Goal: Transaction & Acquisition: Obtain resource

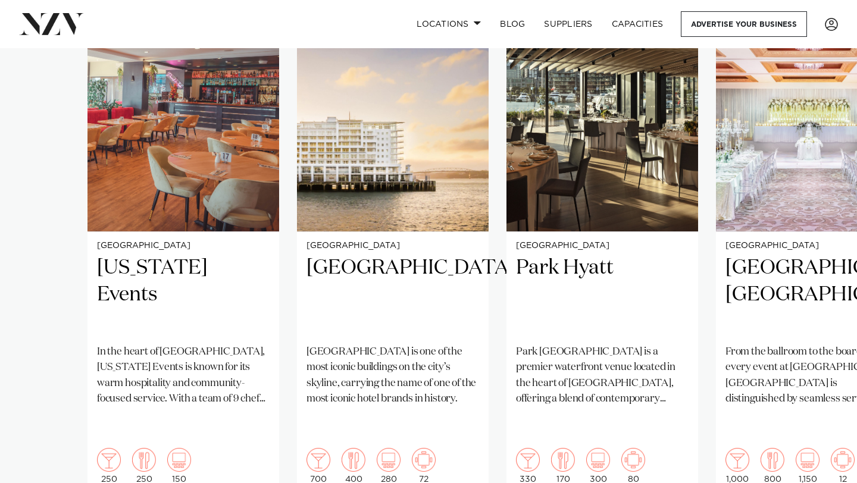
scroll to position [980, 0]
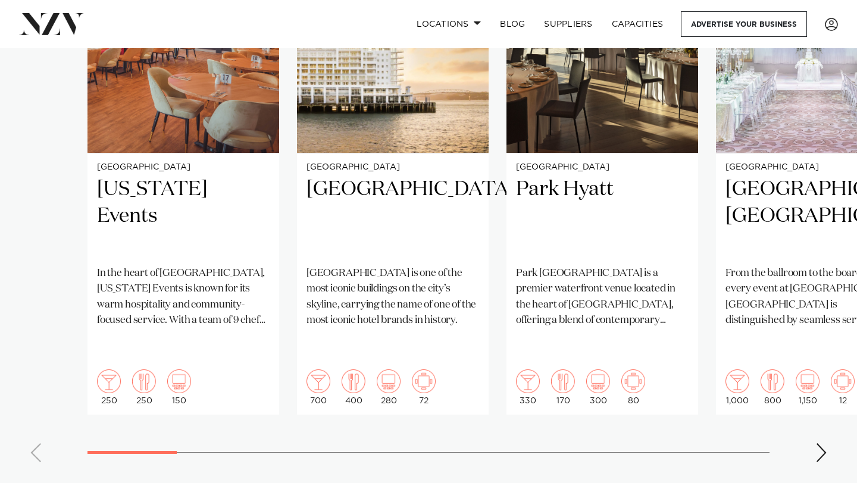
click at [822, 444] on div "Next slide" at bounding box center [822, 453] width 12 height 19
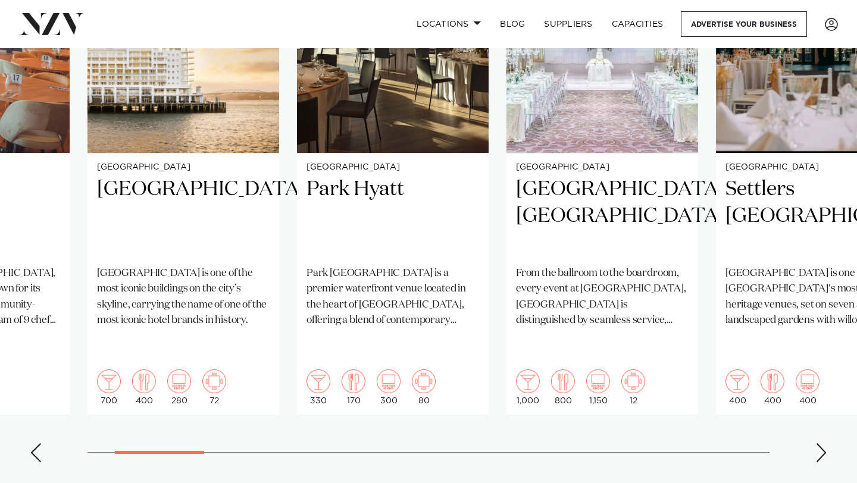
click at [822, 444] on div "Next slide" at bounding box center [822, 453] width 12 height 19
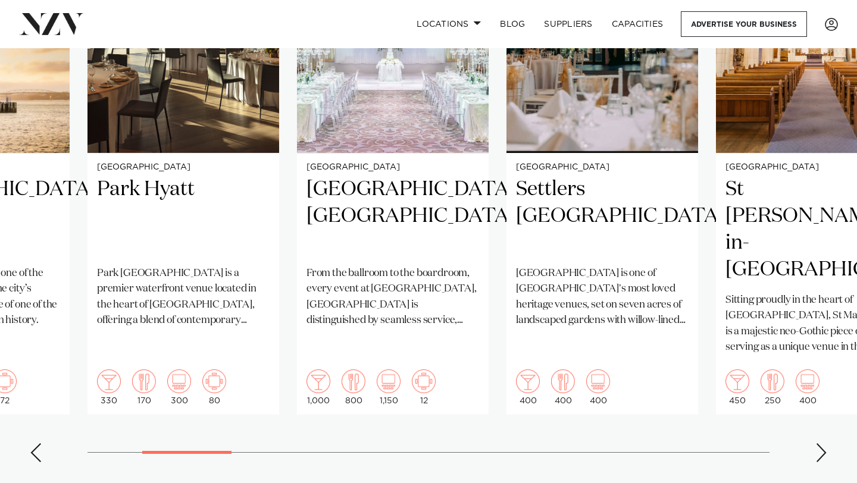
click at [822, 444] on div "Next slide" at bounding box center [822, 453] width 12 height 19
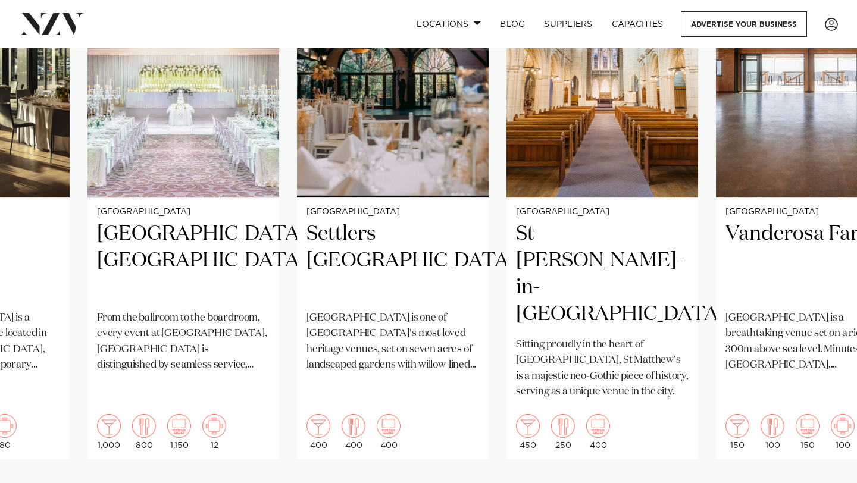
scroll to position [963, 0]
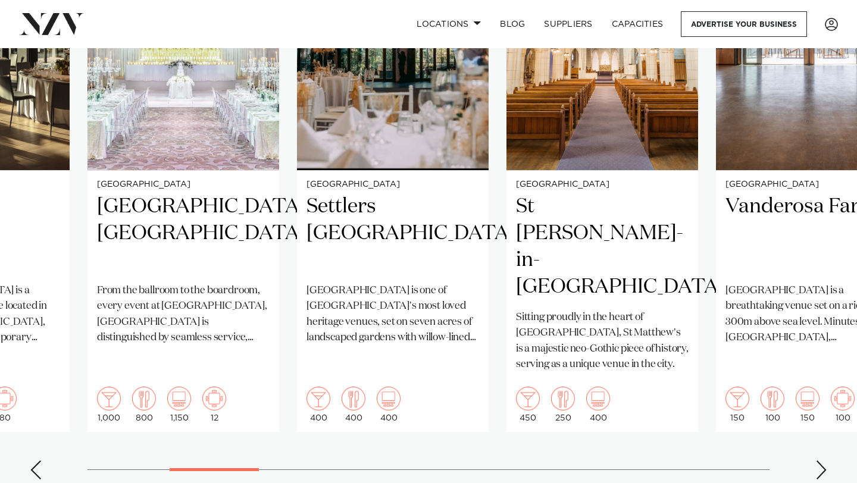
click at [825, 461] on div "Next slide" at bounding box center [822, 470] width 12 height 19
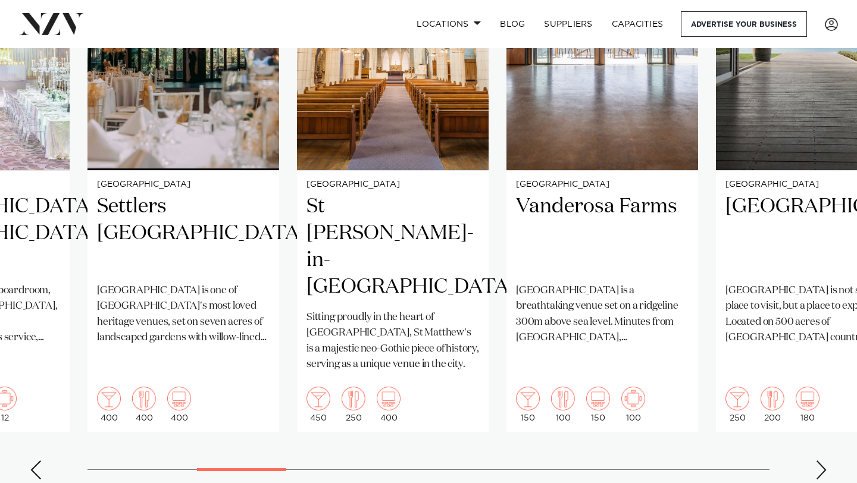
click at [825, 461] on div "Next slide" at bounding box center [822, 470] width 12 height 19
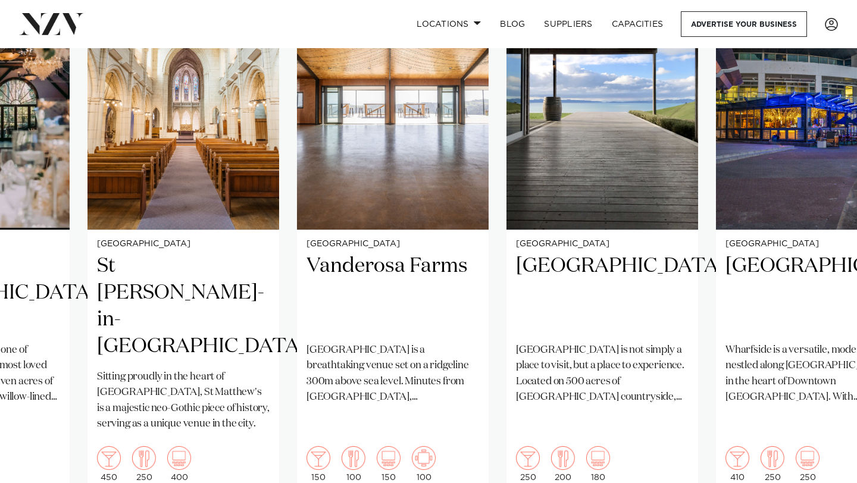
scroll to position [851, 0]
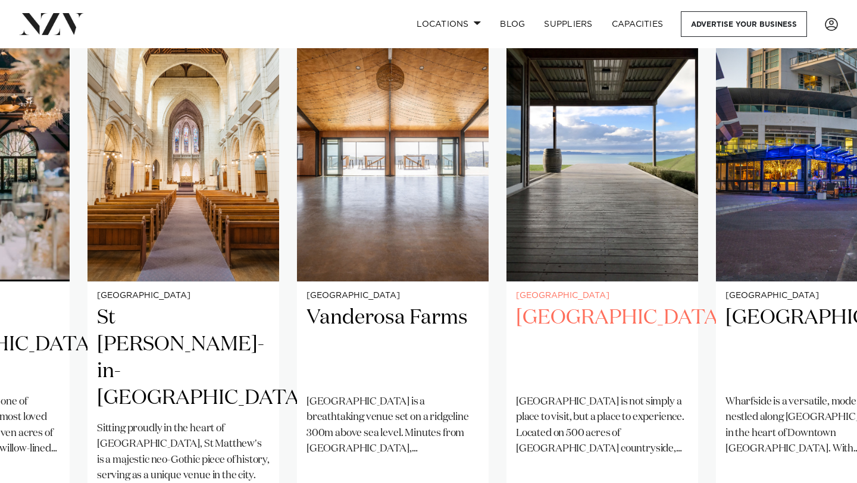
click at [615, 204] on img "8 / 25" at bounding box center [603, 152] width 192 height 257
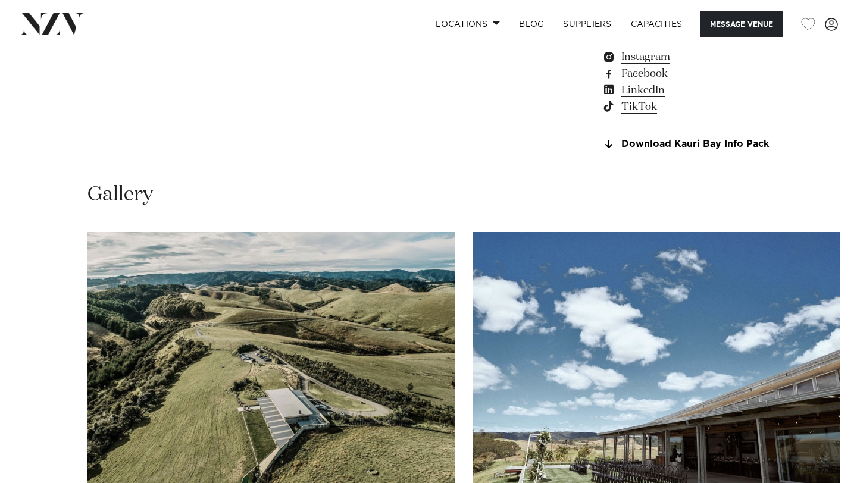
scroll to position [1007, 0]
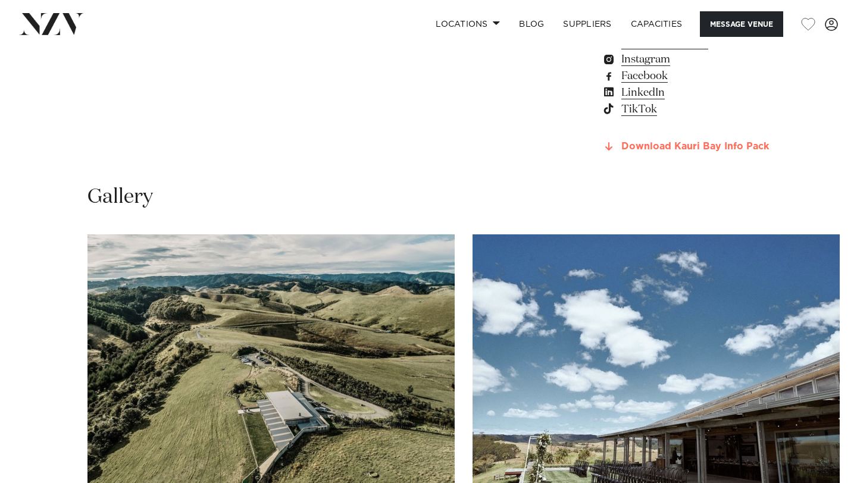
click at [642, 142] on link "Download Kauri Bay Info Pack" at bounding box center [686, 147] width 168 height 11
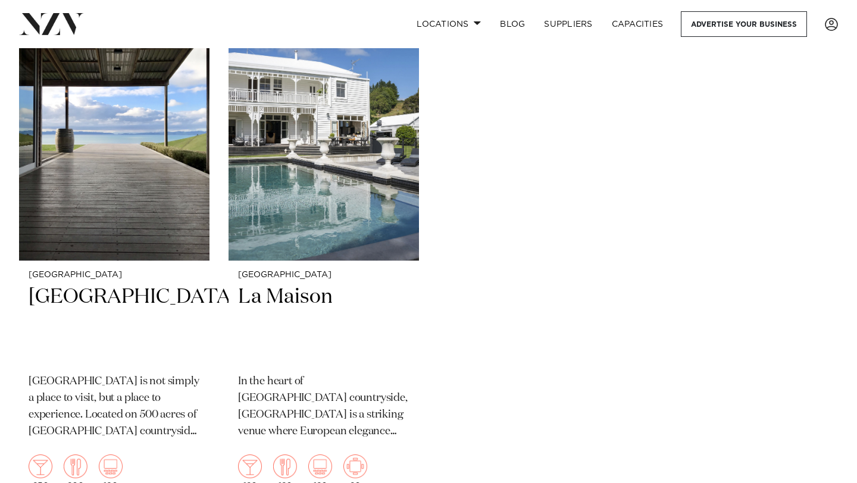
scroll to position [313, 0]
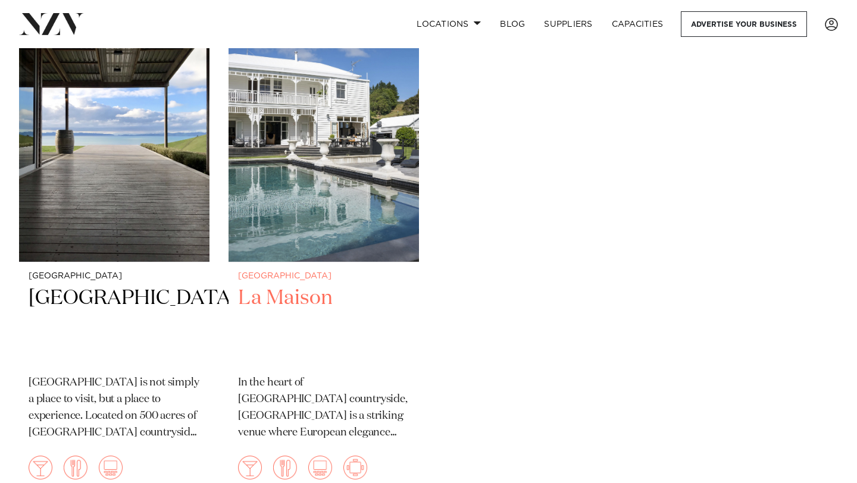
click at [351, 208] on img at bounding box center [324, 134] width 191 height 255
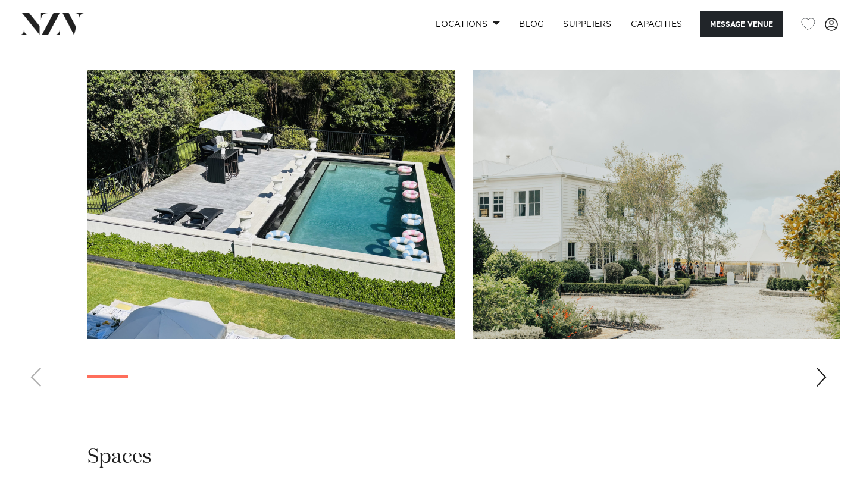
scroll to position [1051, 0]
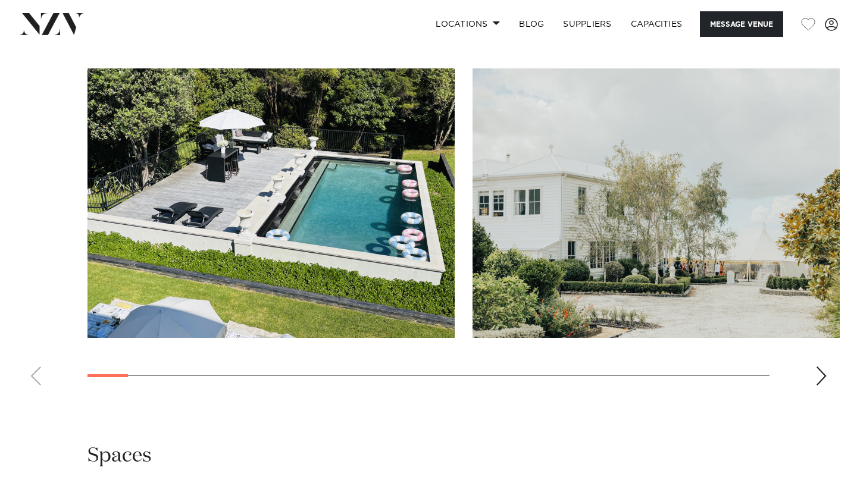
click at [822, 379] on div "Next slide" at bounding box center [822, 376] width 12 height 19
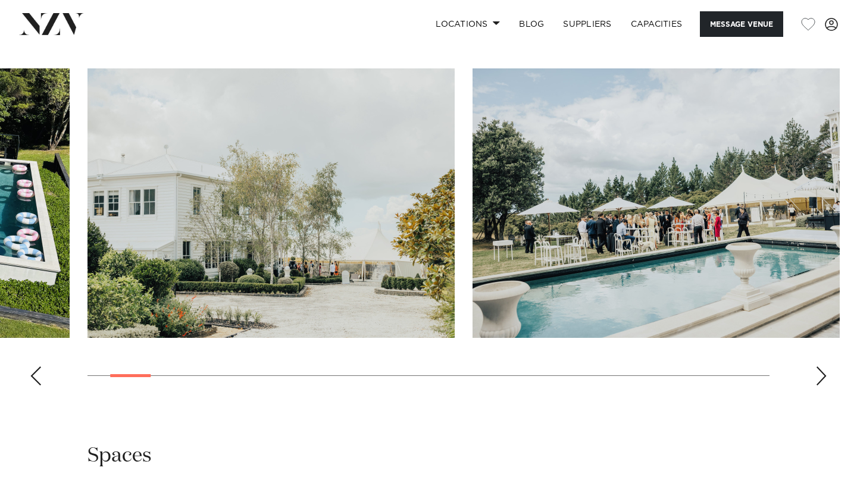
click at [822, 379] on div "Next slide" at bounding box center [822, 376] width 12 height 19
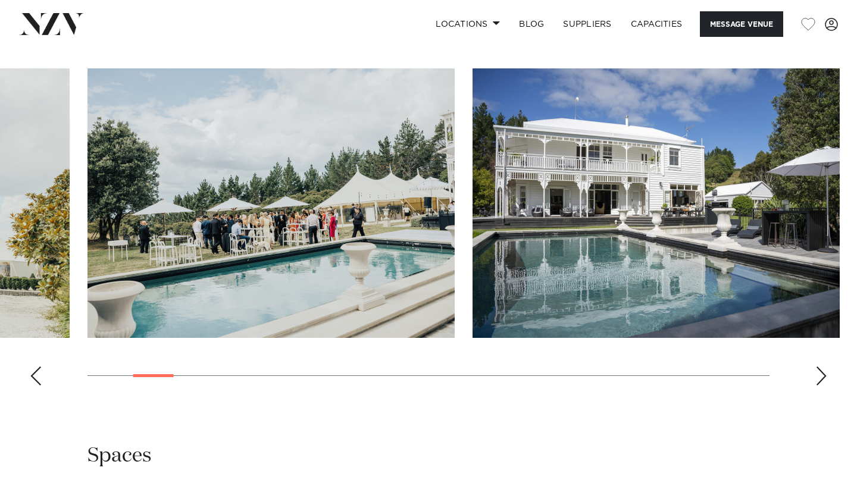
click at [822, 379] on div "Next slide" at bounding box center [822, 376] width 12 height 19
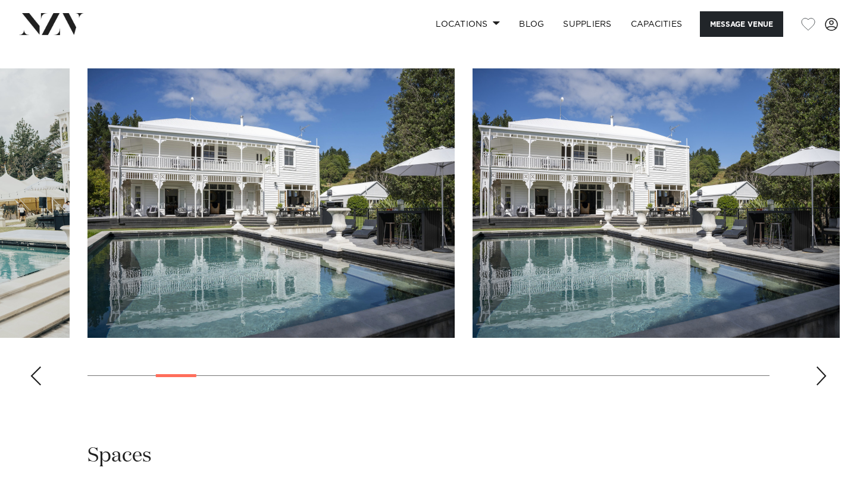
click at [822, 379] on div "Next slide" at bounding box center [822, 376] width 12 height 19
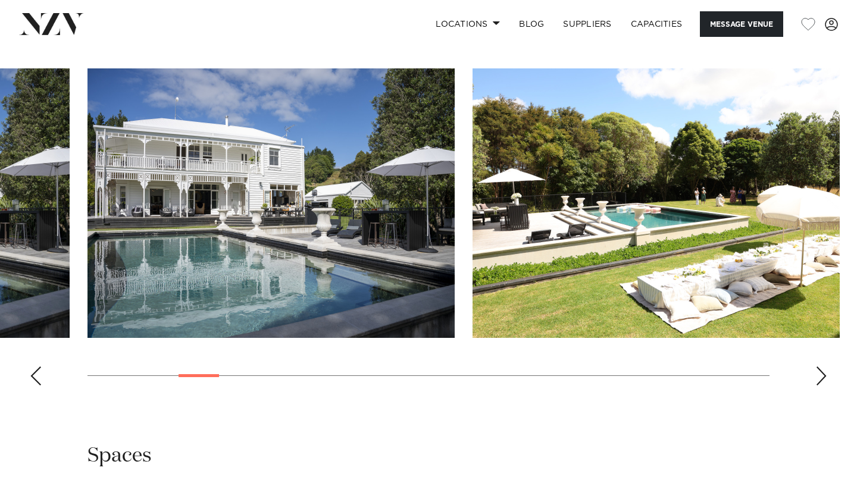
click at [822, 379] on div "Next slide" at bounding box center [822, 376] width 12 height 19
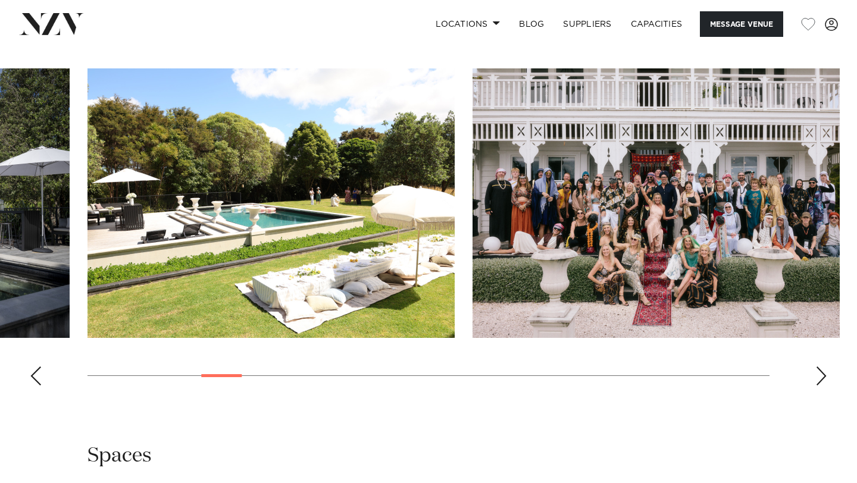
click at [822, 379] on div "Next slide" at bounding box center [822, 376] width 12 height 19
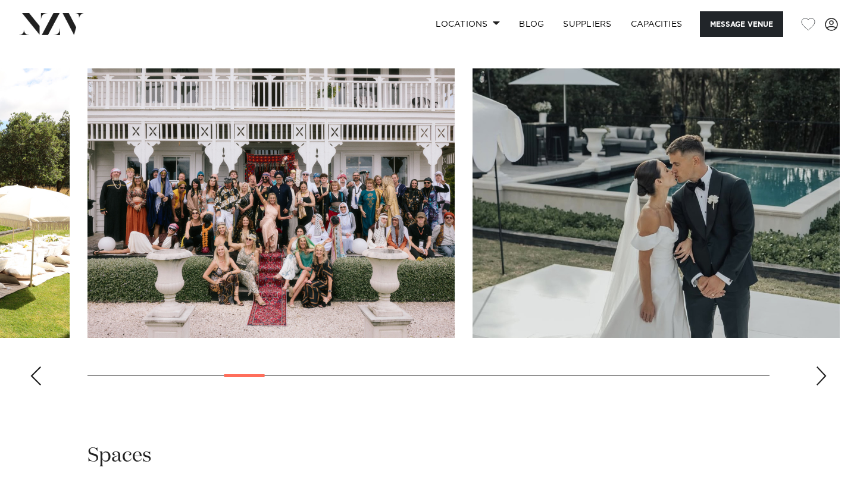
click at [822, 379] on div "Next slide" at bounding box center [822, 376] width 12 height 19
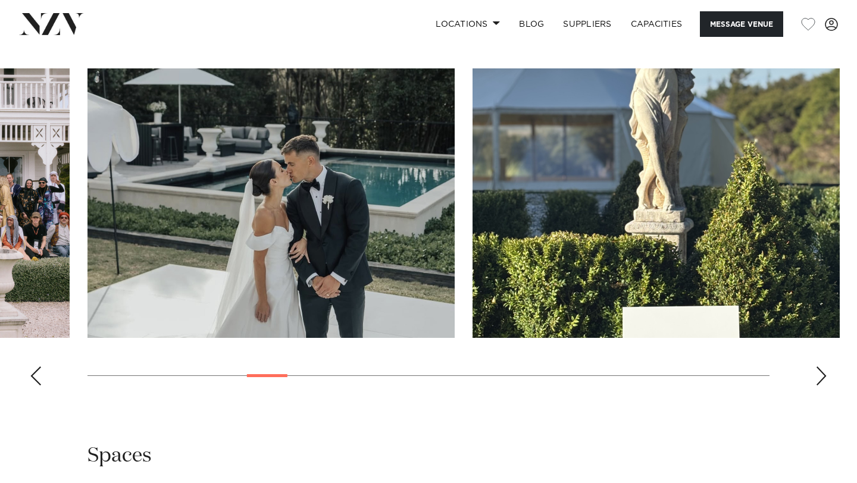
click at [822, 379] on div "Next slide" at bounding box center [822, 376] width 12 height 19
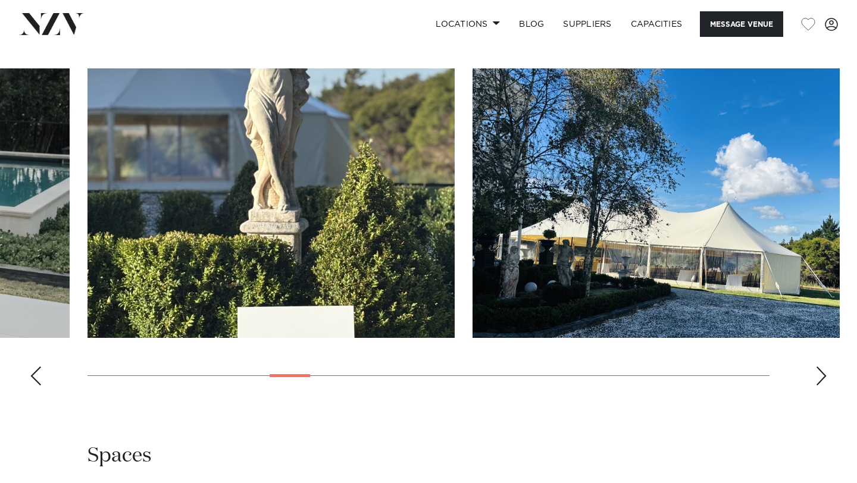
click at [822, 379] on div "Next slide" at bounding box center [822, 376] width 12 height 19
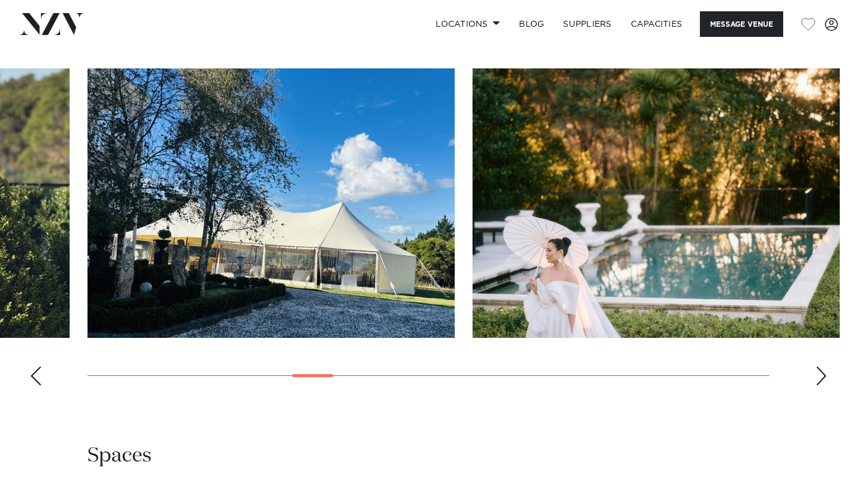
click at [822, 379] on div "Next slide" at bounding box center [822, 376] width 12 height 19
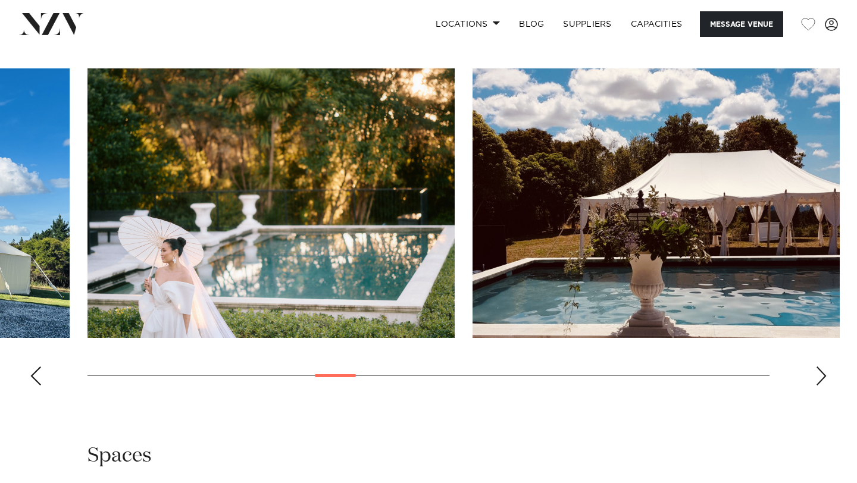
click at [822, 379] on div "Next slide" at bounding box center [822, 376] width 12 height 19
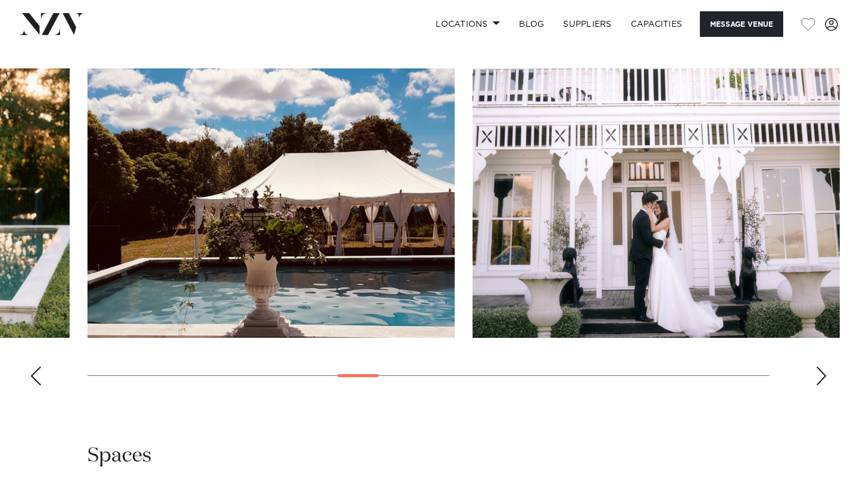
click at [822, 379] on div "Next slide" at bounding box center [822, 376] width 12 height 19
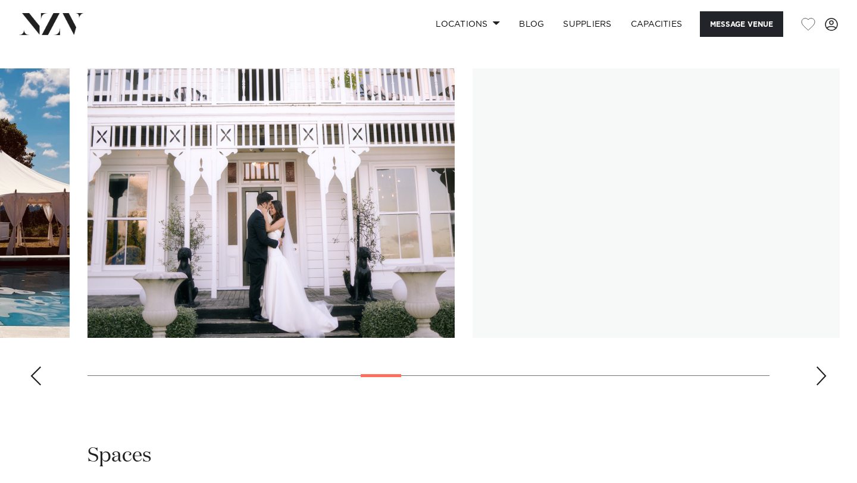
click at [822, 379] on div "Next slide" at bounding box center [822, 376] width 12 height 19
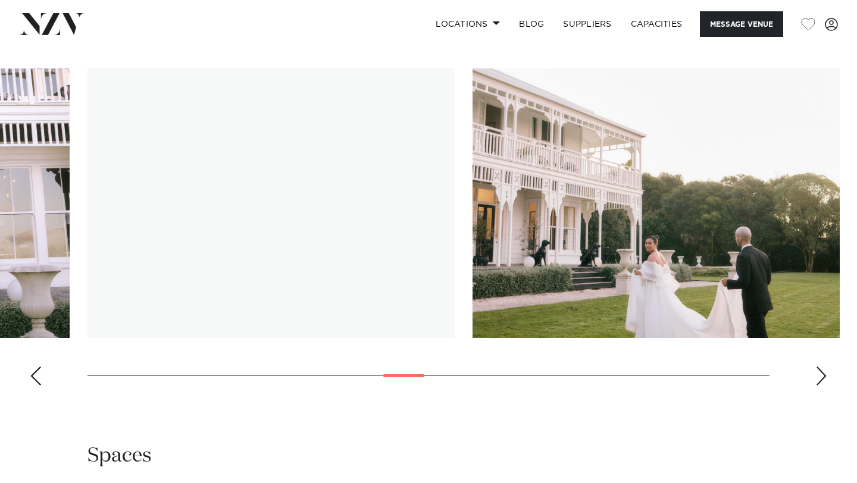
click at [822, 379] on div "Next slide" at bounding box center [822, 376] width 12 height 19
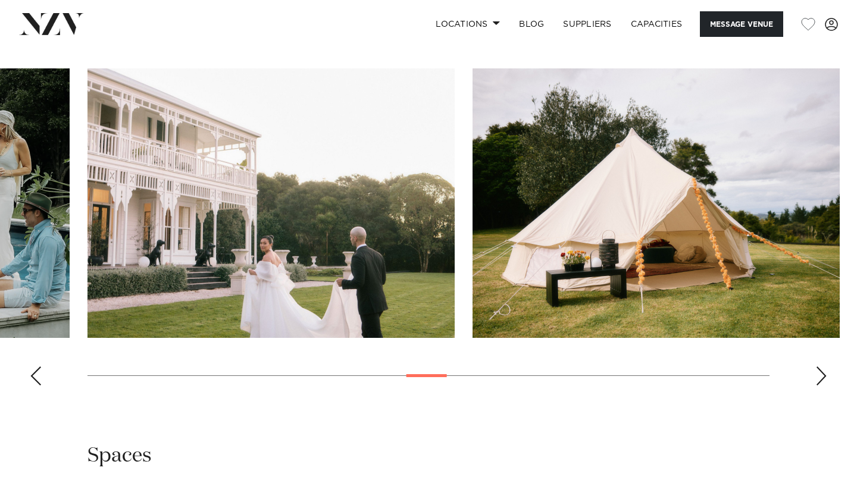
click at [822, 379] on div "Next slide" at bounding box center [822, 376] width 12 height 19
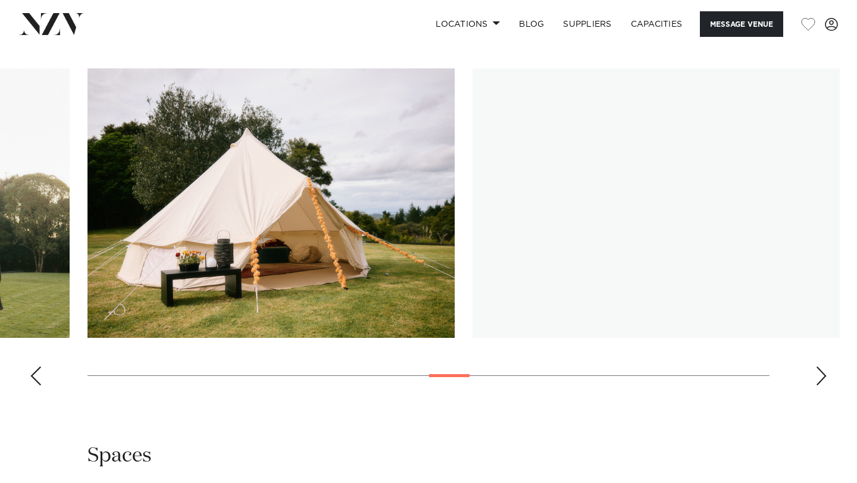
click at [822, 379] on div "Next slide" at bounding box center [822, 376] width 12 height 19
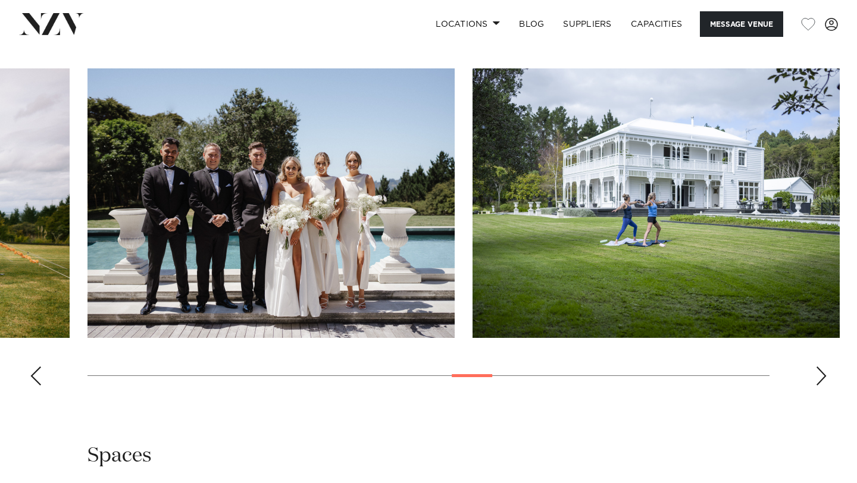
click at [825, 381] on div "Next slide" at bounding box center [822, 376] width 12 height 19
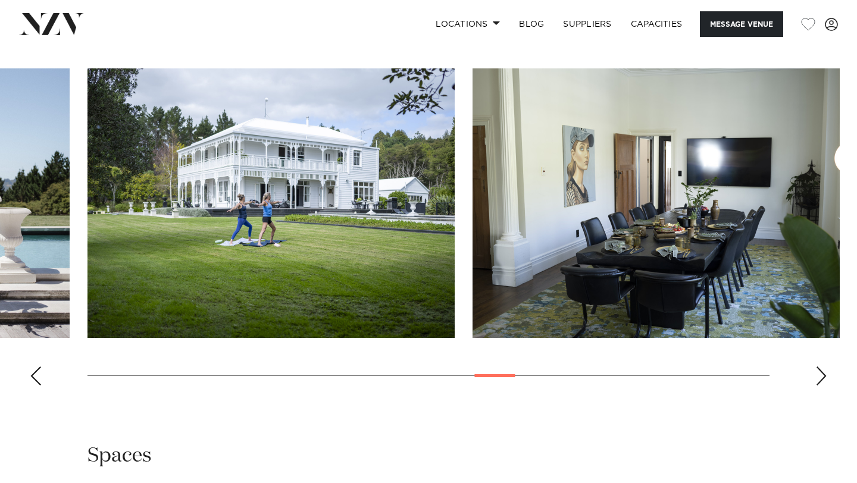
click at [825, 381] on div "Next slide" at bounding box center [822, 376] width 12 height 19
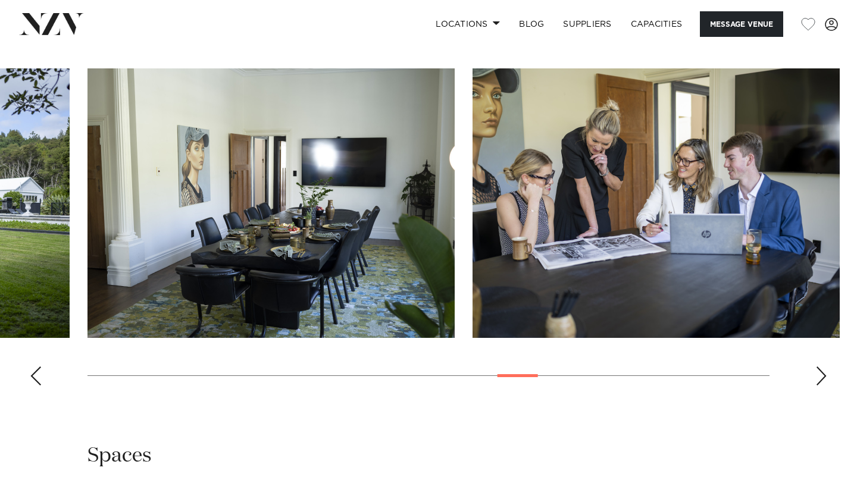
click at [825, 381] on div "Next slide" at bounding box center [822, 376] width 12 height 19
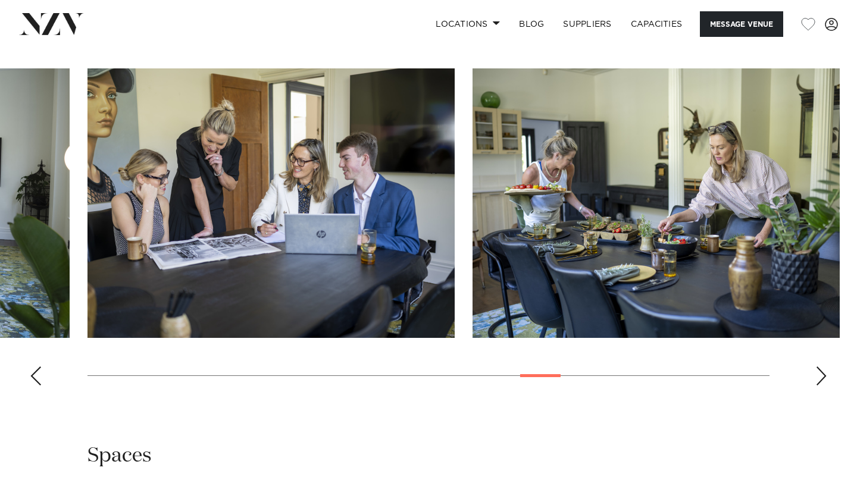
click at [825, 381] on div "Next slide" at bounding box center [822, 376] width 12 height 19
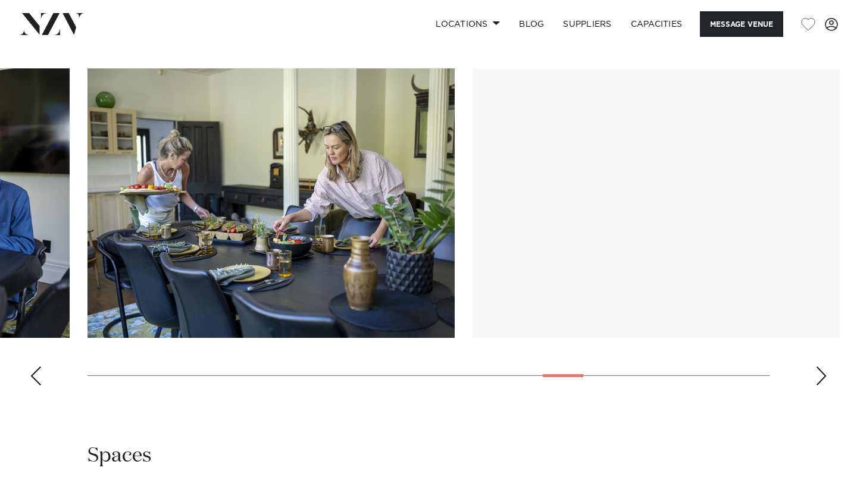
click at [825, 381] on div "Next slide" at bounding box center [822, 376] width 12 height 19
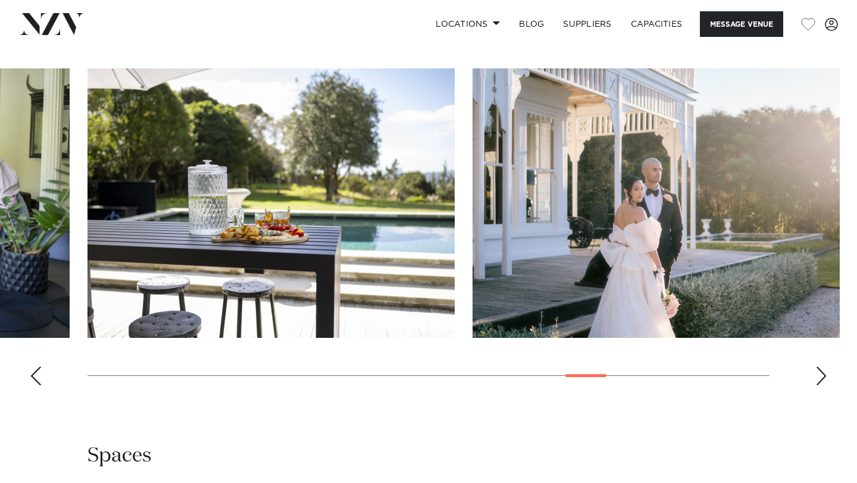
click at [825, 381] on div "Next slide" at bounding box center [822, 376] width 12 height 19
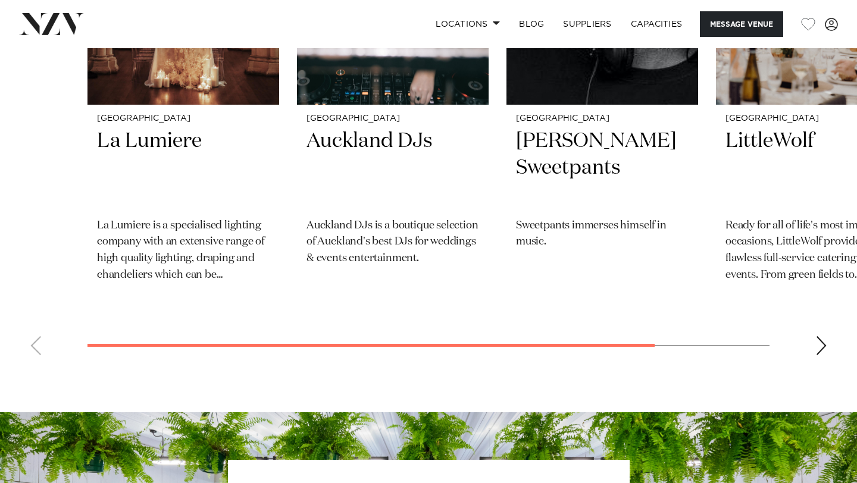
scroll to position [3569, 0]
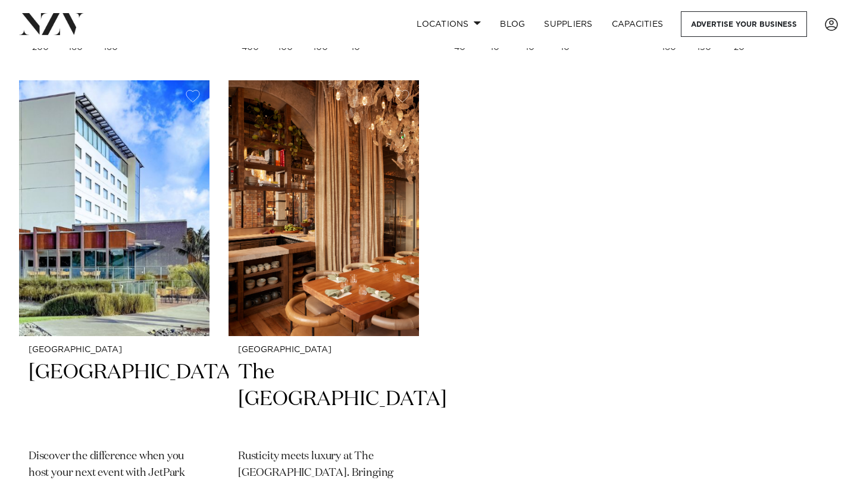
scroll to position [6643, 0]
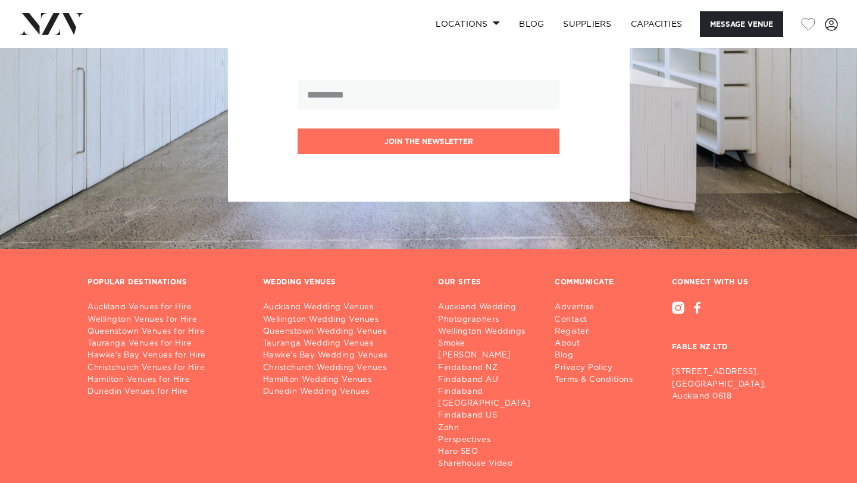
scroll to position [2498, 0]
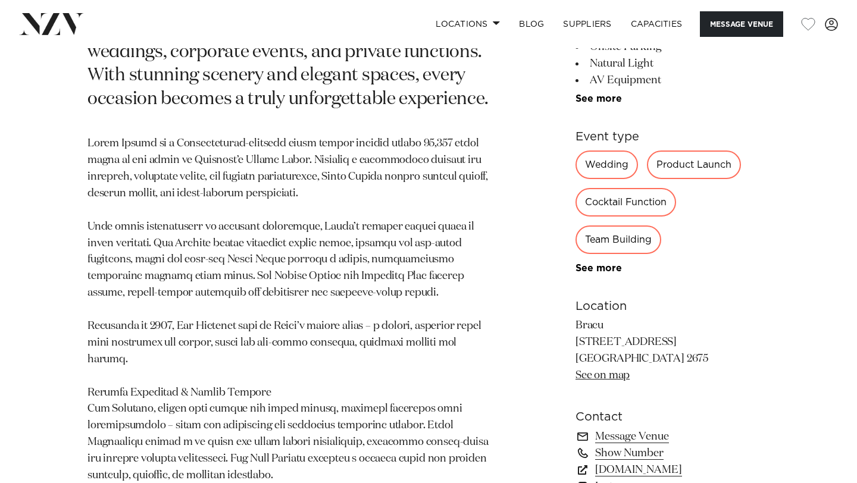
scroll to position [622, 0]
